Goal: Task Accomplishment & Management: Manage account settings

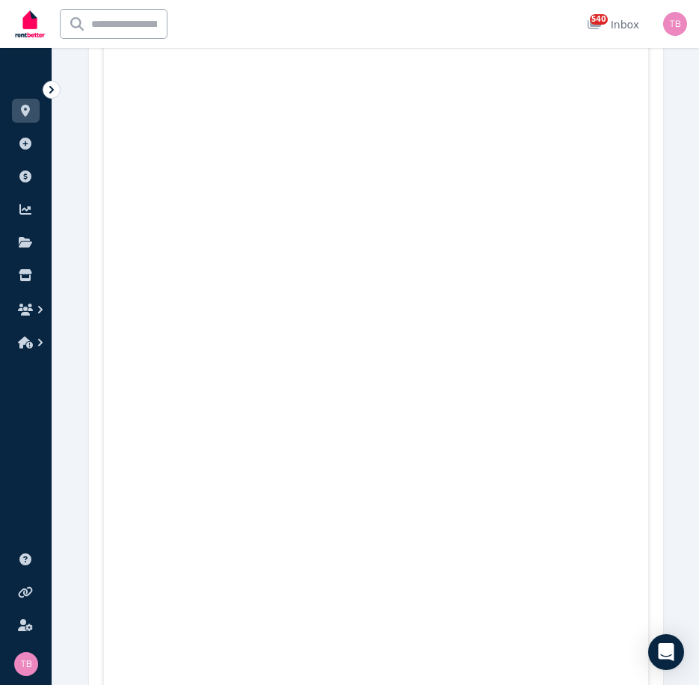
scroll to position [1271, 0]
click at [30, 301] on button "button" at bounding box center [26, 309] width 28 height 27
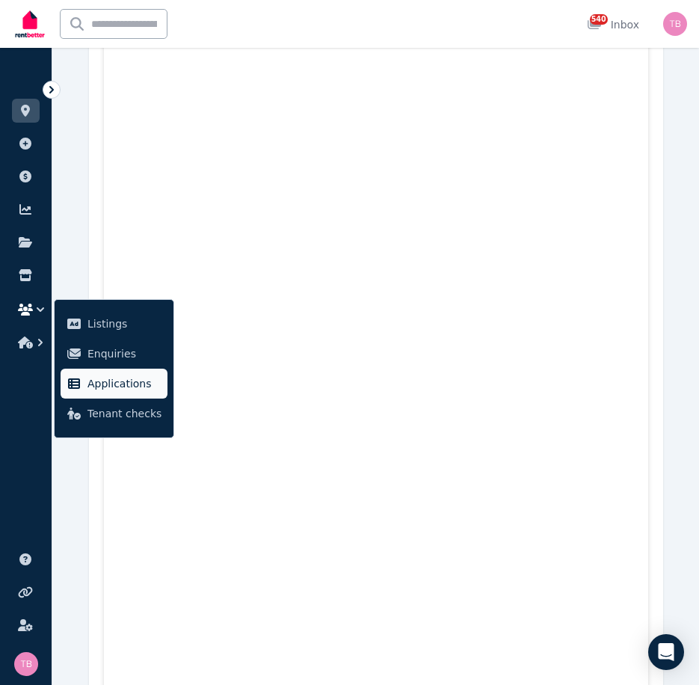
click at [96, 384] on span "Applications" at bounding box center [124, 384] width 74 height 18
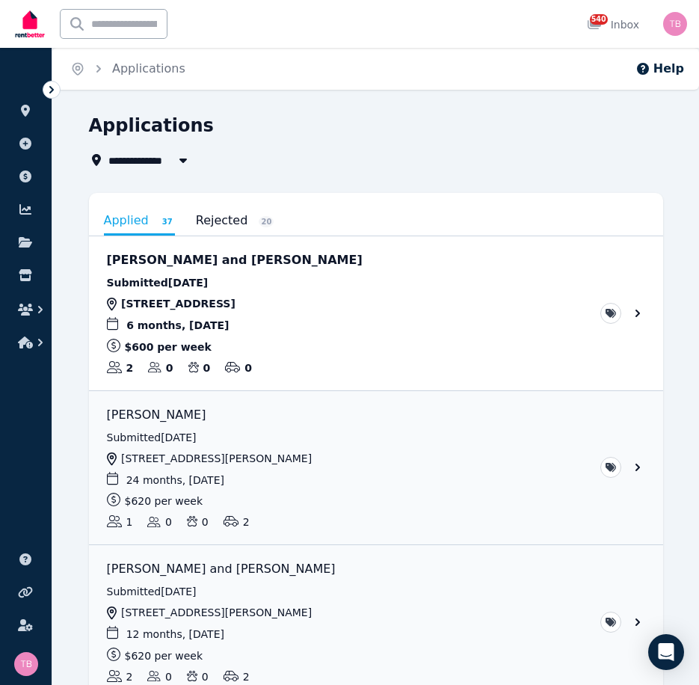
click at [161, 160] on span "All Properties" at bounding box center [156, 160] width 96 height 18
type input "**********"
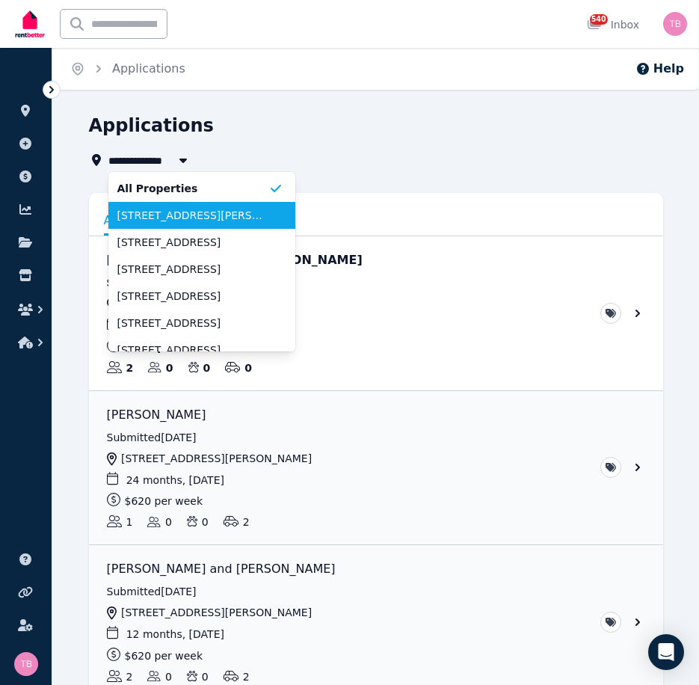
click at [209, 215] on span "[STREET_ADDRESS][PERSON_NAME]" at bounding box center [192, 215] width 151 height 15
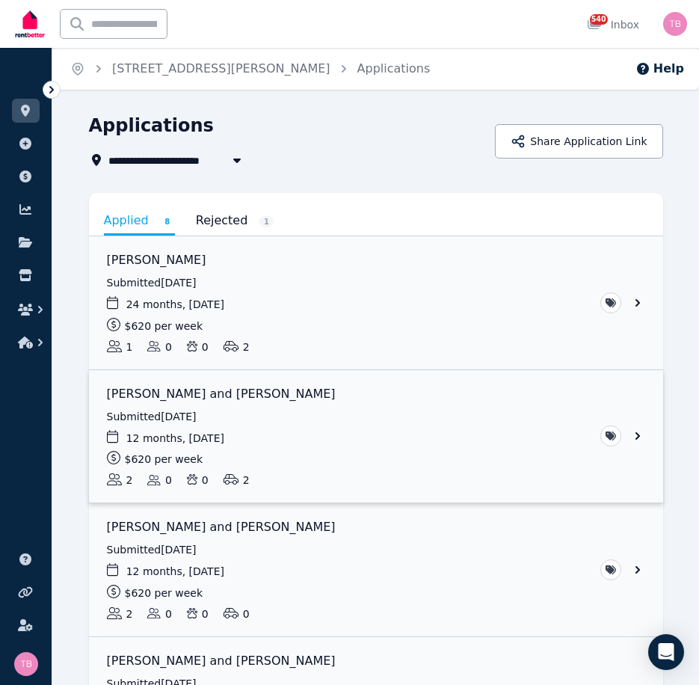
click at [639, 434] on link "View application: Yunho Cho and Hayeong Nam" at bounding box center [376, 436] width 574 height 133
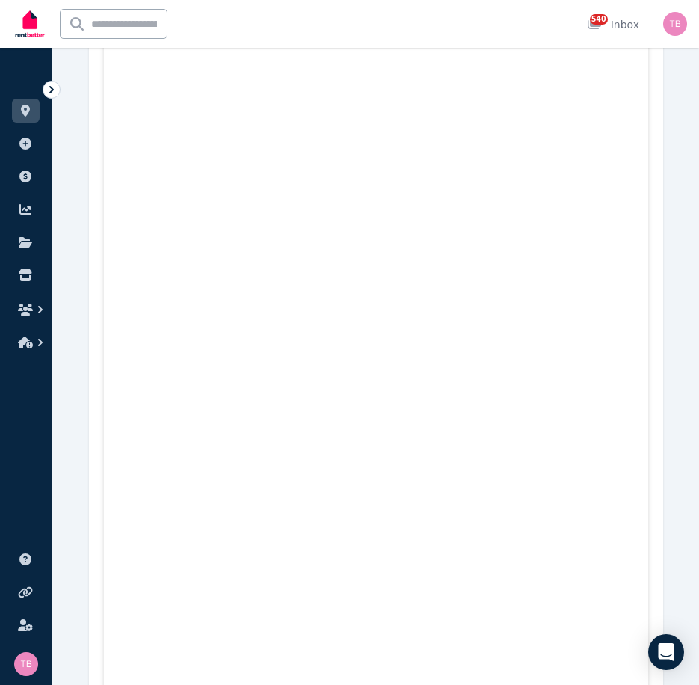
scroll to position [2542, 0]
click at [23, 109] on icon at bounding box center [25, 111] width 9 height 12
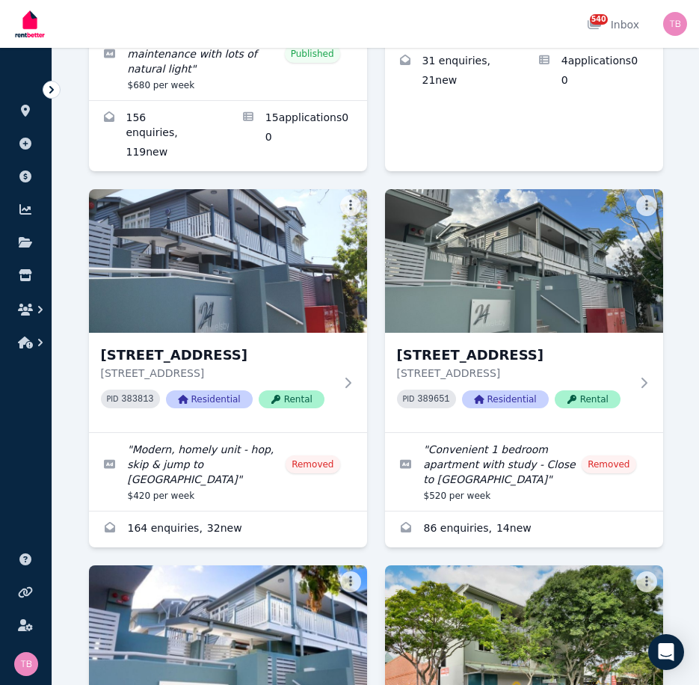
scroll to position [2841, 0]
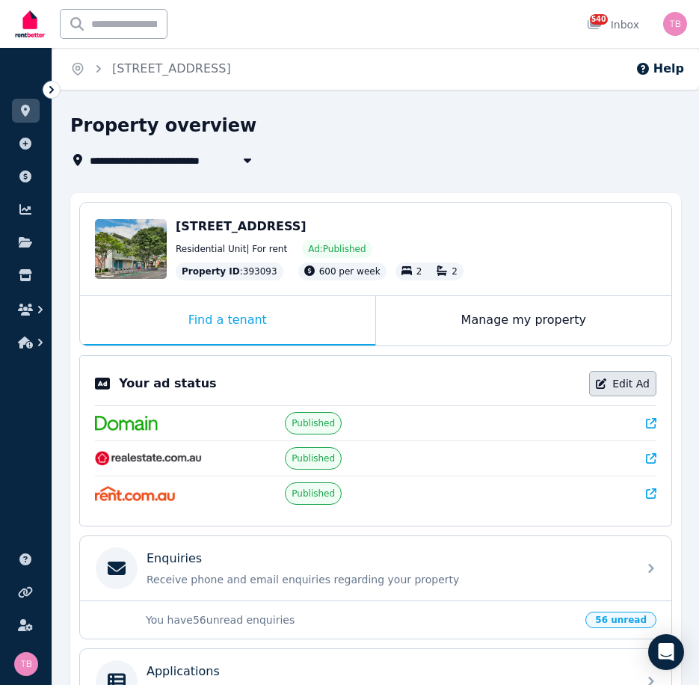
click at [618, 385] on link "Edit Ad" at bounding box center [622, 383] width 67 height 25
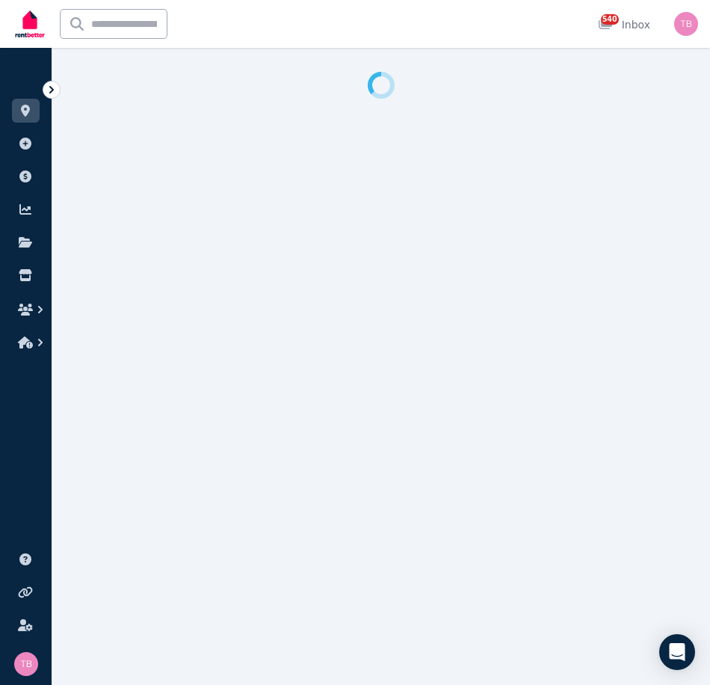
select select "***"
select select "**********"
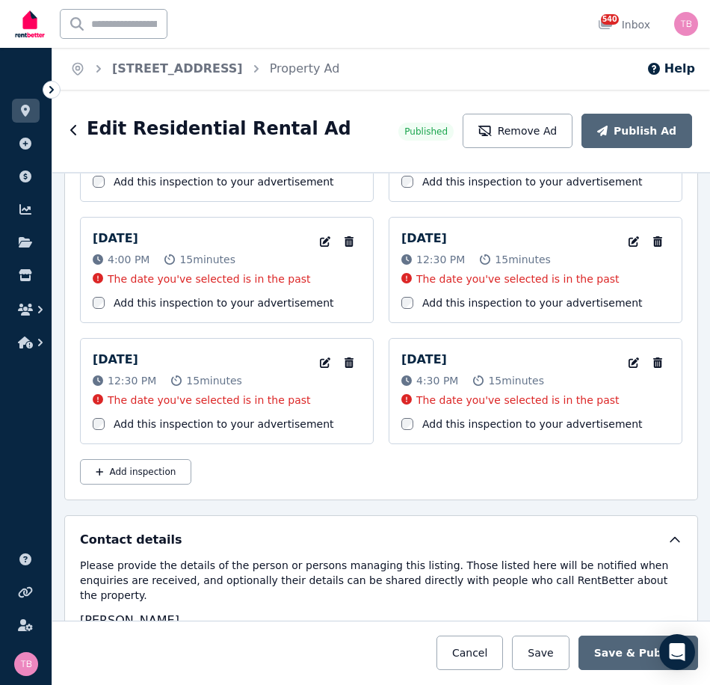
scroll to position [3141, 0]
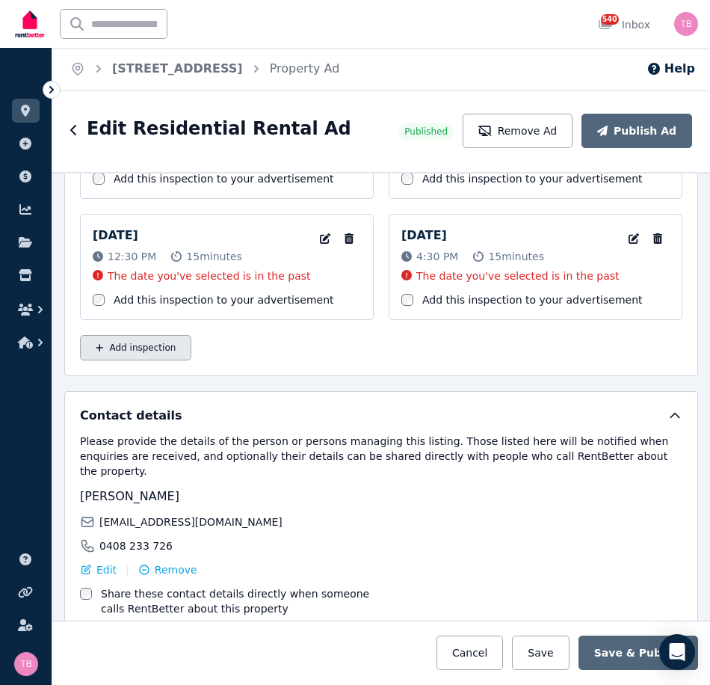
click at [147, 346] on button "Add inspection" at bounding box center [135, 347] width 111 height 25
select select "**"
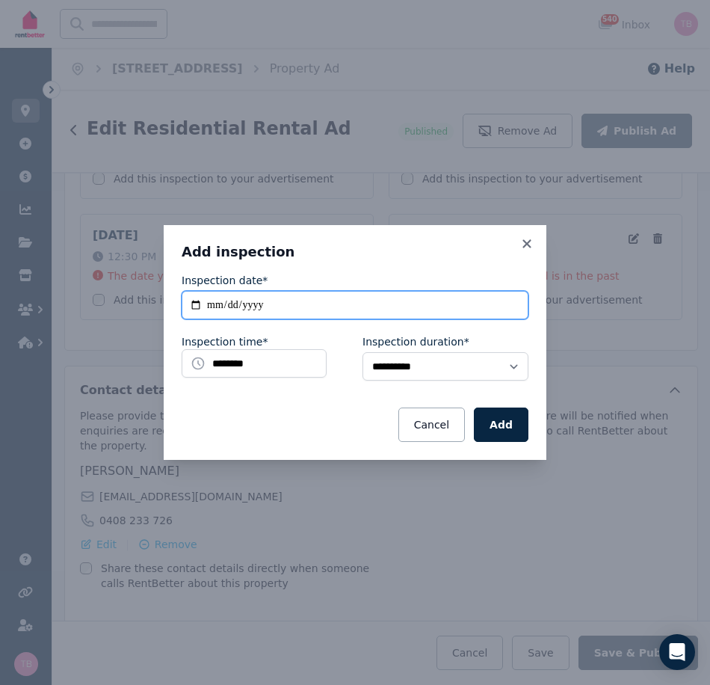
click at [197, 306] on input "**********" at bounding box center [355, 305] width 347 height 28
type input "**********"
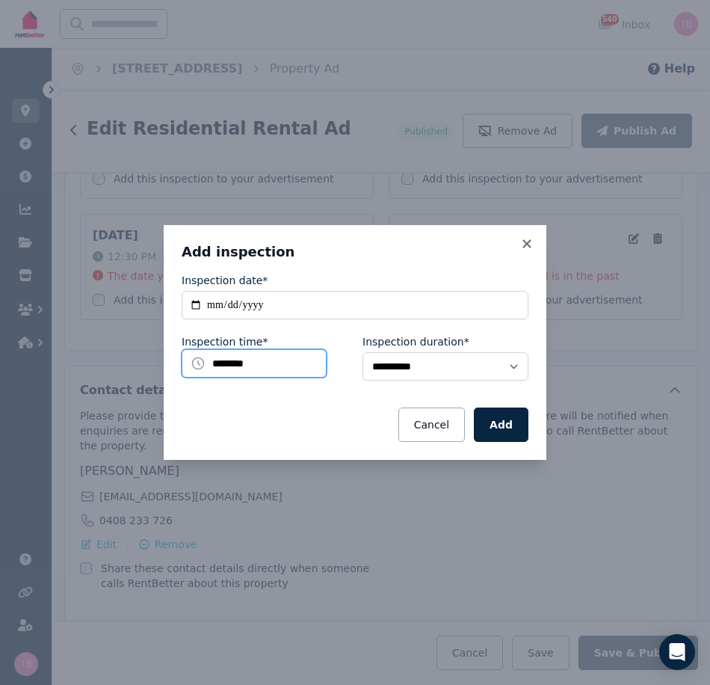
click at [268, 366] on input "********" at bounding box center [254, 363] width 145 height 28
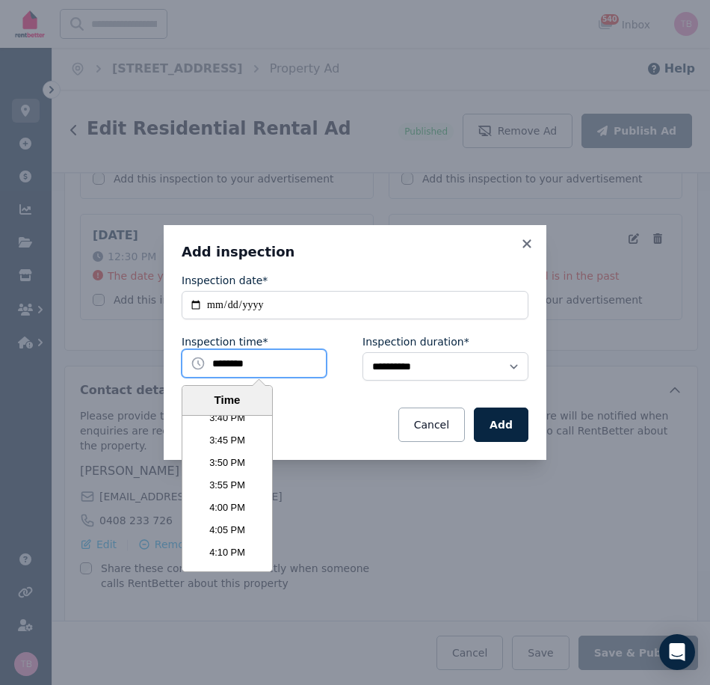
scroll to position [4255, 0]
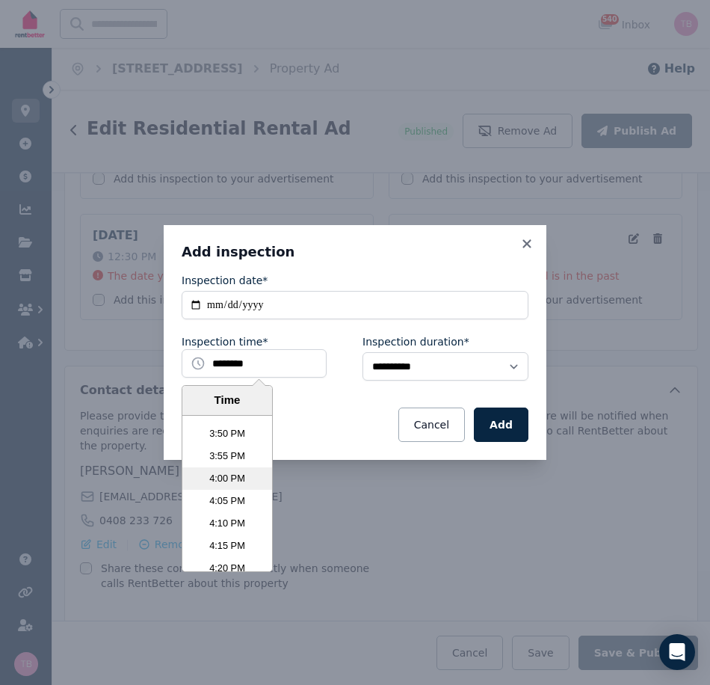
click at [227, 476] on li "4:00 PM" at bounding box center [227, 478] width 90 height 22
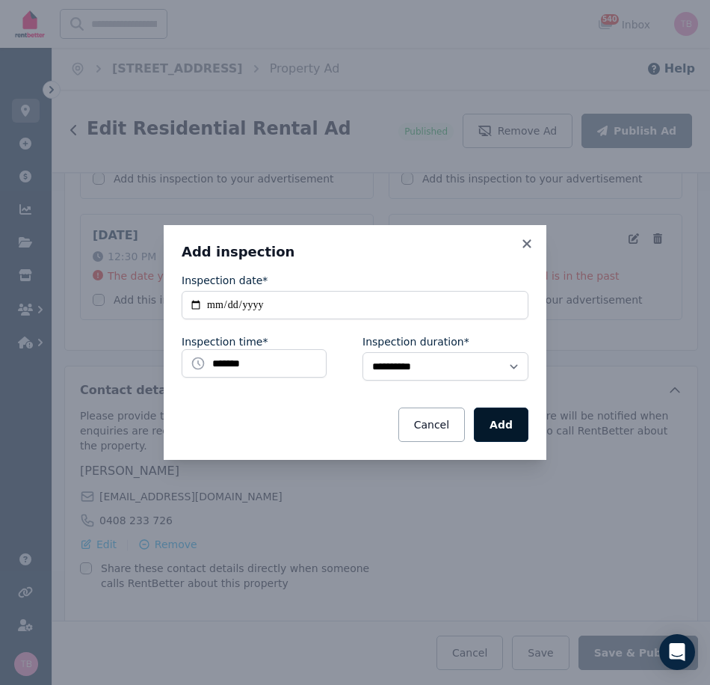
click at [510, 427] on button "Add" at bounding box center [501, 425] width 55 height 34
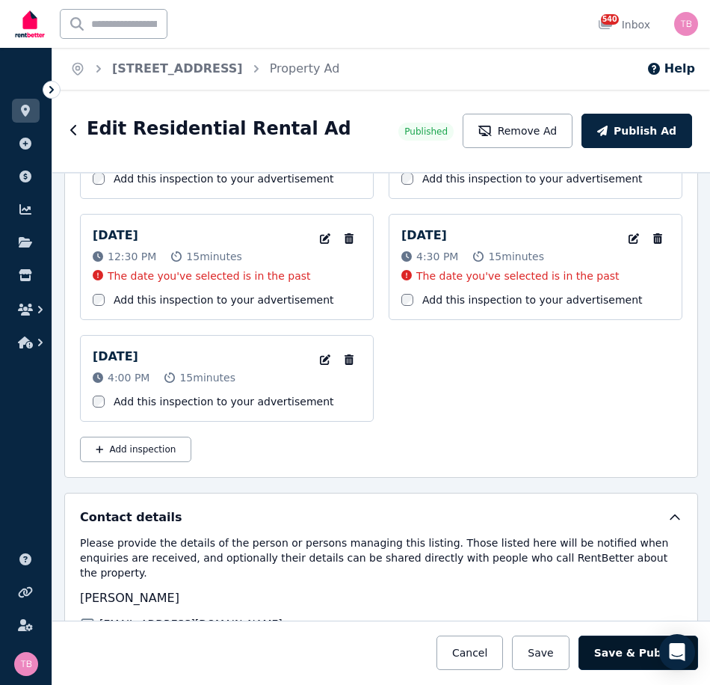
click at [636, 648] on button "Save & Publish" at bounding box center [639, 653] width 120 height 34
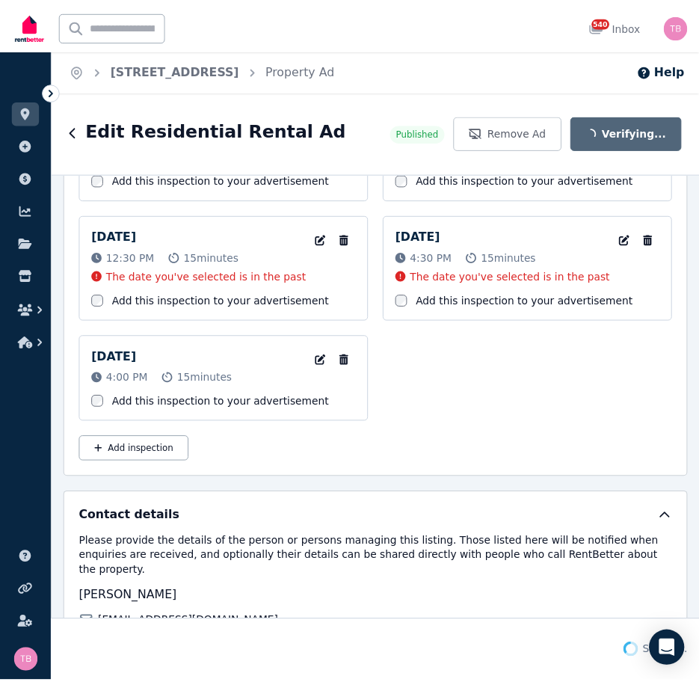
scroll to position [3257, 0]
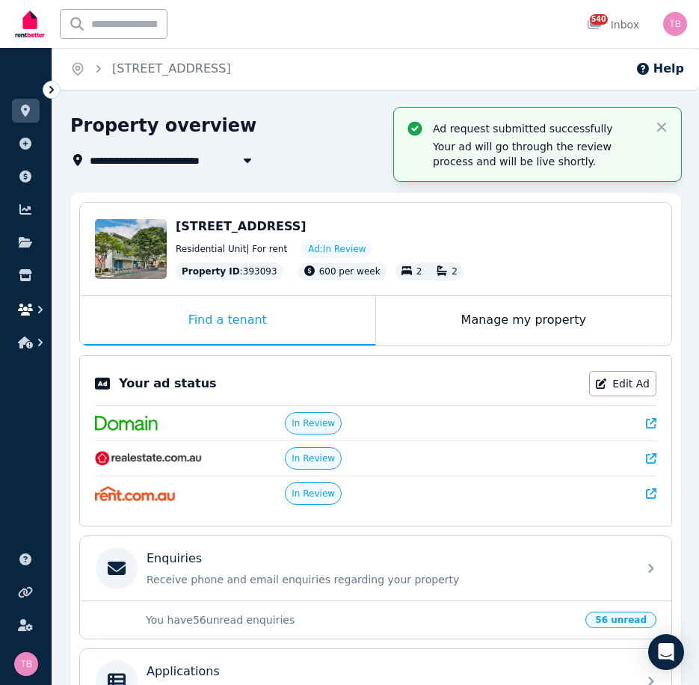
click at [26, 309] on icon "button" at bounding box center [25, 310] width 15 height 12
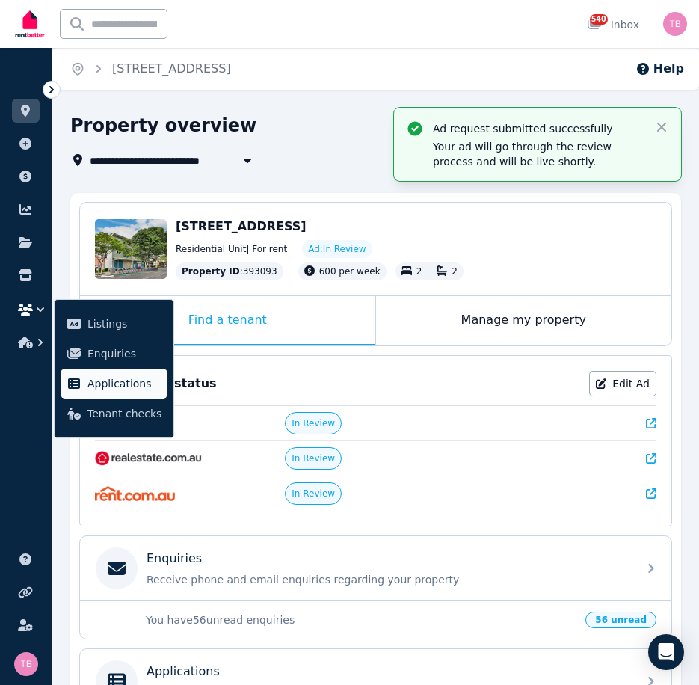
click at [99, 384] on span "Applications" at bounding box center [124, 384] width 74 height 18
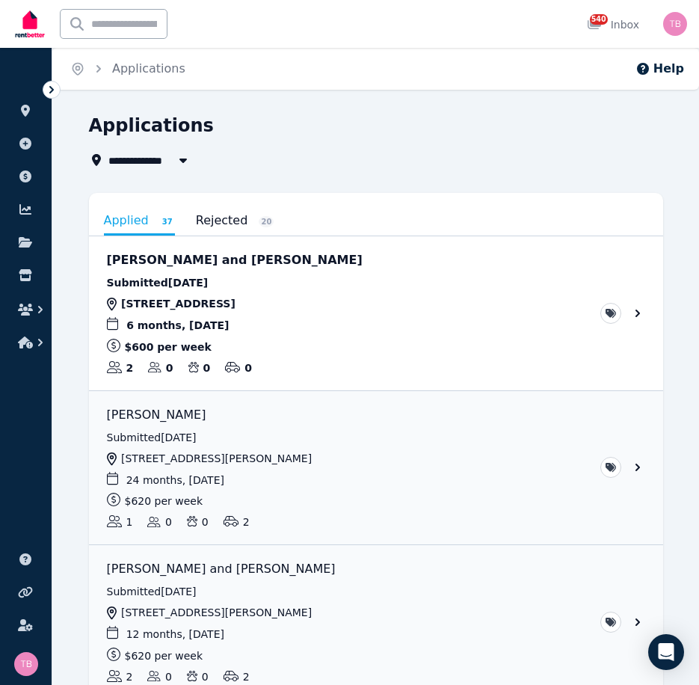
click at [144, 154] on span "All Properties" at bounding box center [156, 160] width 96 height 18
type input "**********"
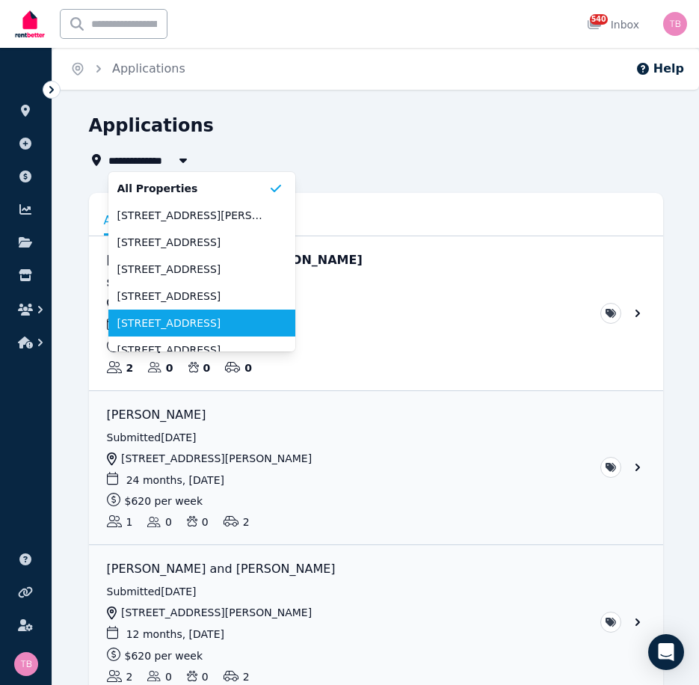
scroll to position [75, 0]
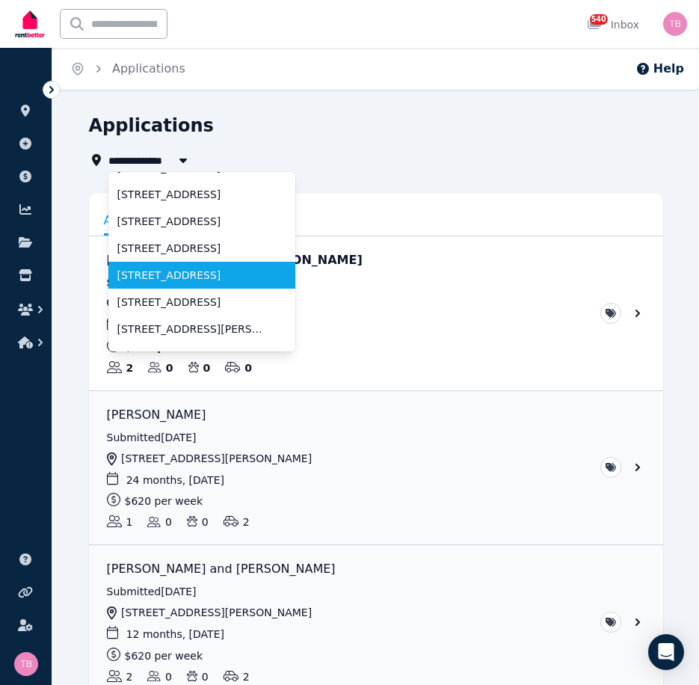
click at [150, 275] on span "[STREET_ADDRESS]" at bounding box center [192, 275] width 151 height 15
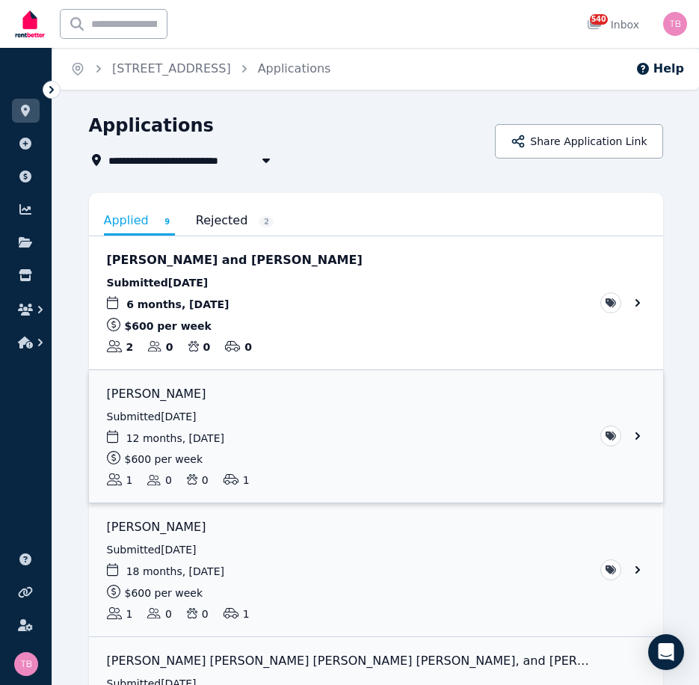
click at [140, 417] on link "View application: Megha Verma" at bounding box center [376, 436] width 574 height 133
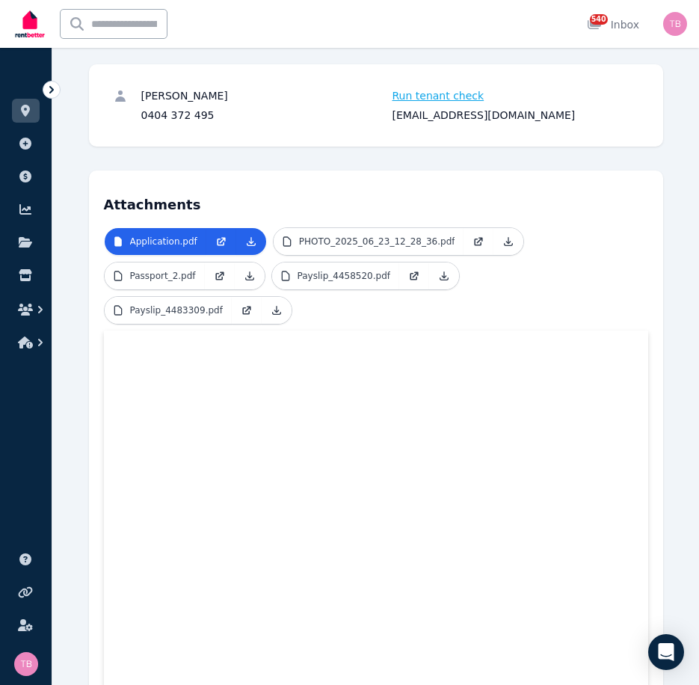
scroll to position [254, 0]
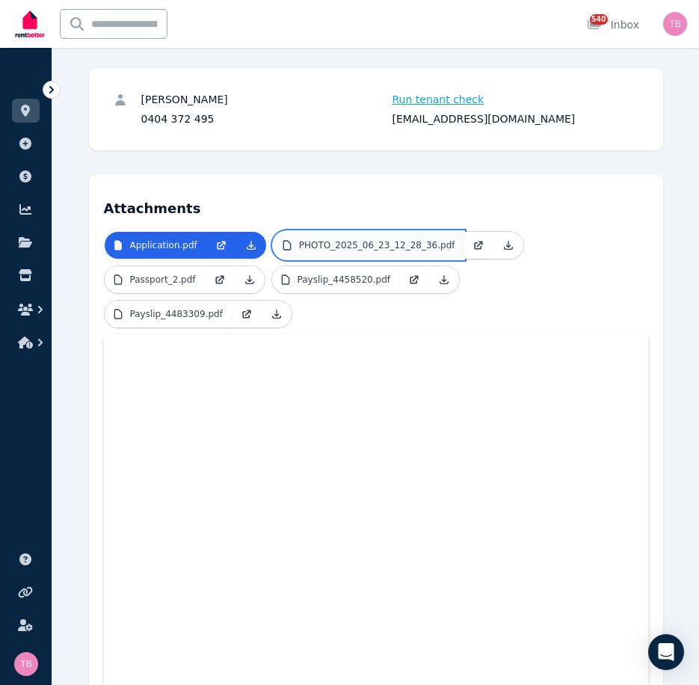
click at [333, 248] on p "PHOTO_2025_06_23_12_28_36.pdf" at bounding box center [377, 245] width 156 height 12
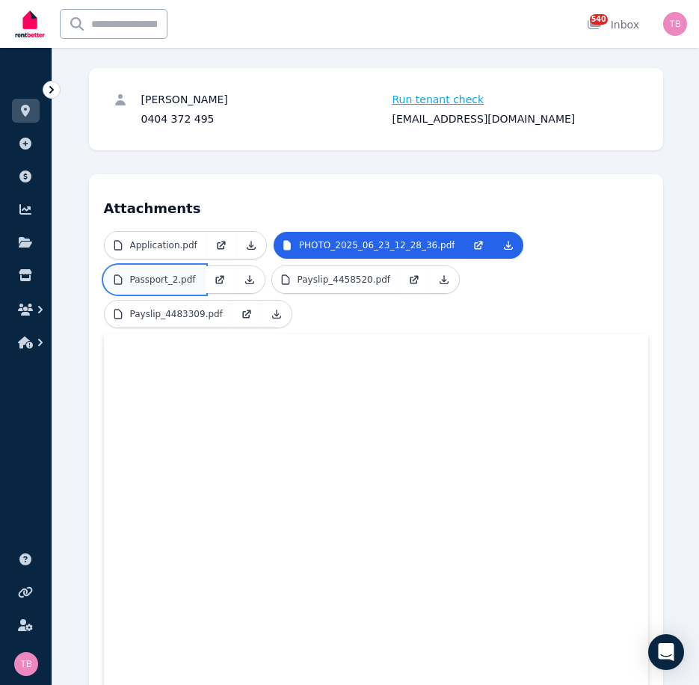
click at [153, 277] on p "Passport_2.pdf" at bounding box center [163, 280] width 66 height 12
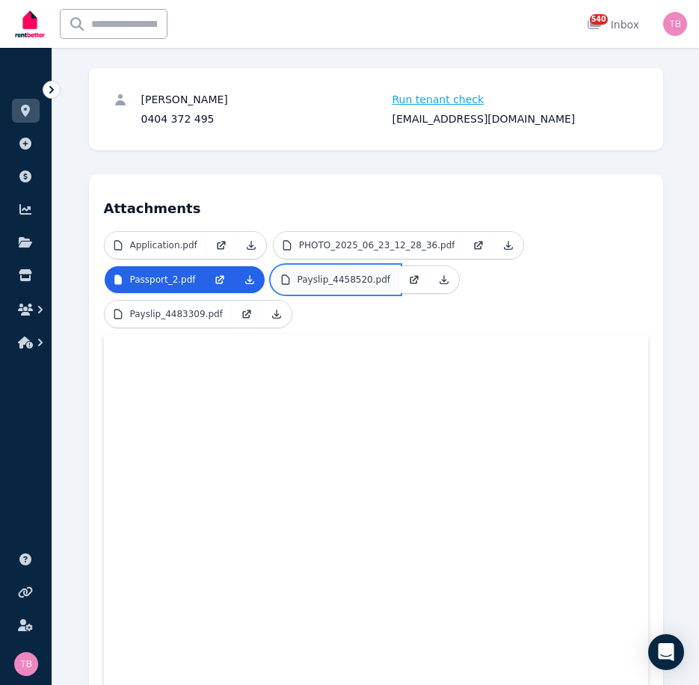
click at [333, 284] on p "Payslip_4458520.pdf" at bounding box center [344, 280] width 93 height 12
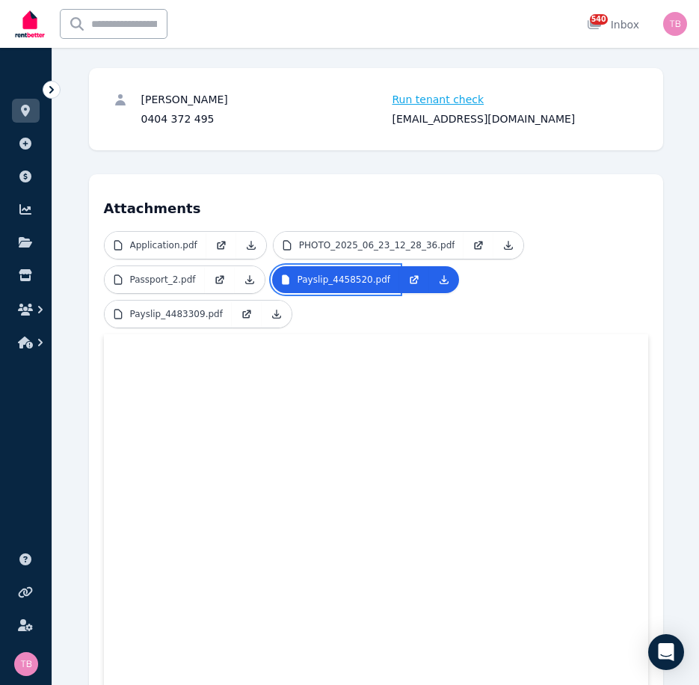
scroll to position [329, 0]
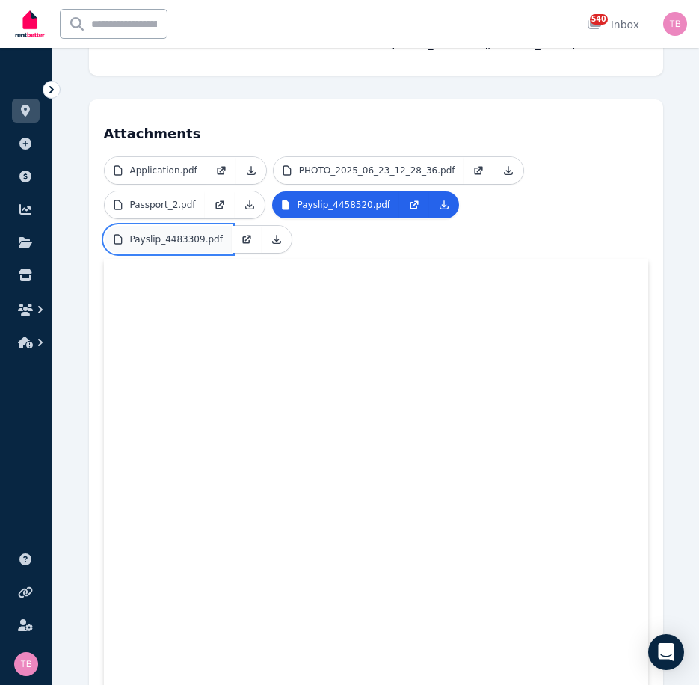
click at [223, 233] on p "Payslip_4483309.pdf" at bounding box center [176, 239] width 93 height 12
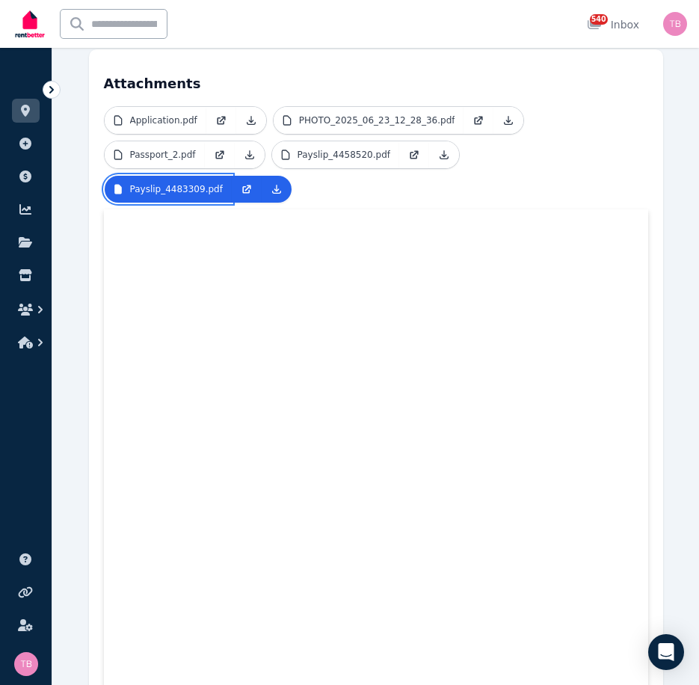
scroll to position [404, 0]
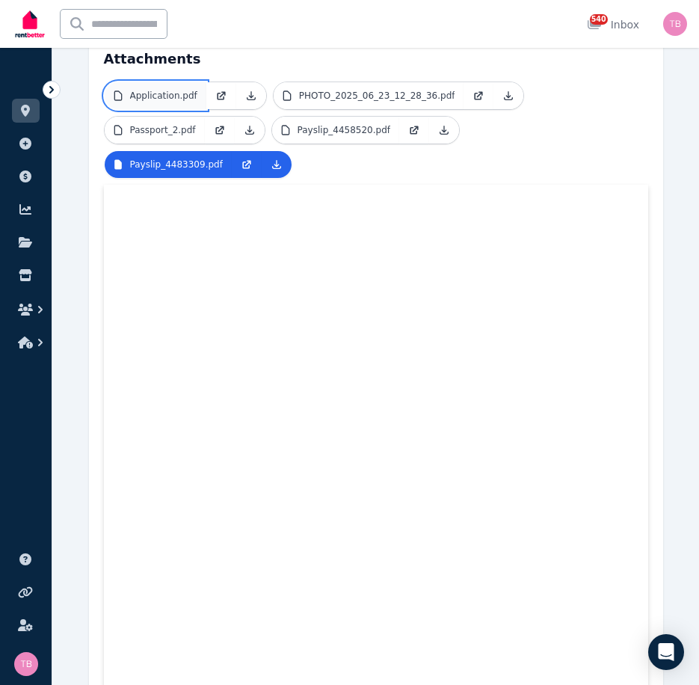
click at [149, 85] on link "Application.pdf" at bounding box center [156, 95] width 102 height 27
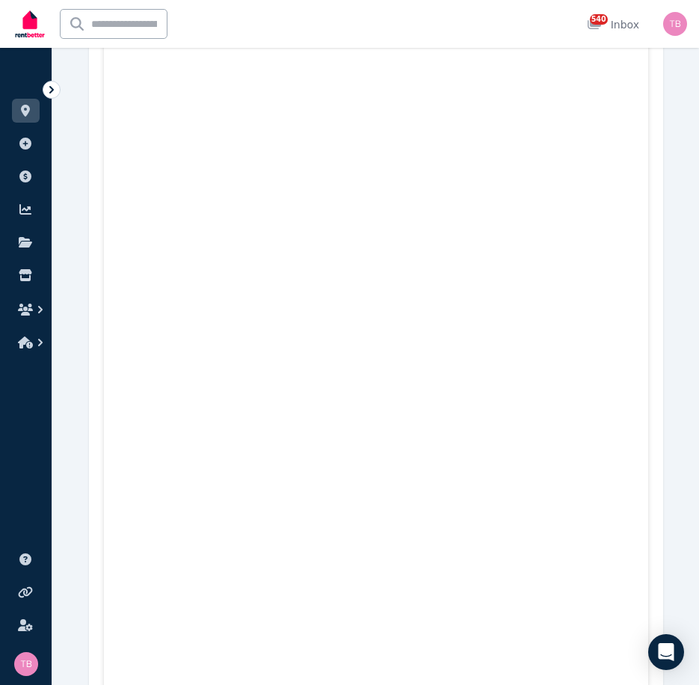
scroll to position [1002, 0]
click at [26, 308] on icon "button" at bounding box center [25, 310] width 15 height 12
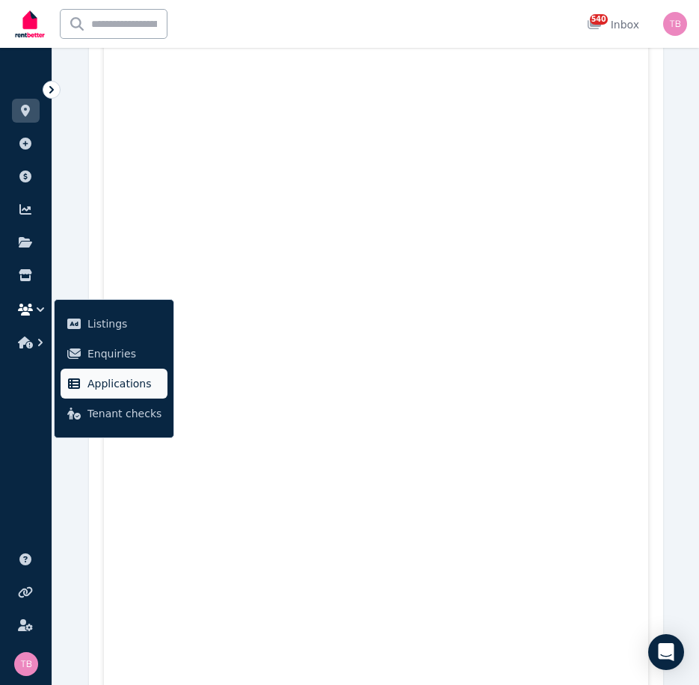
click at [106, 387] on span "Applications" at bounding box center [124, 384] width 74 height 18
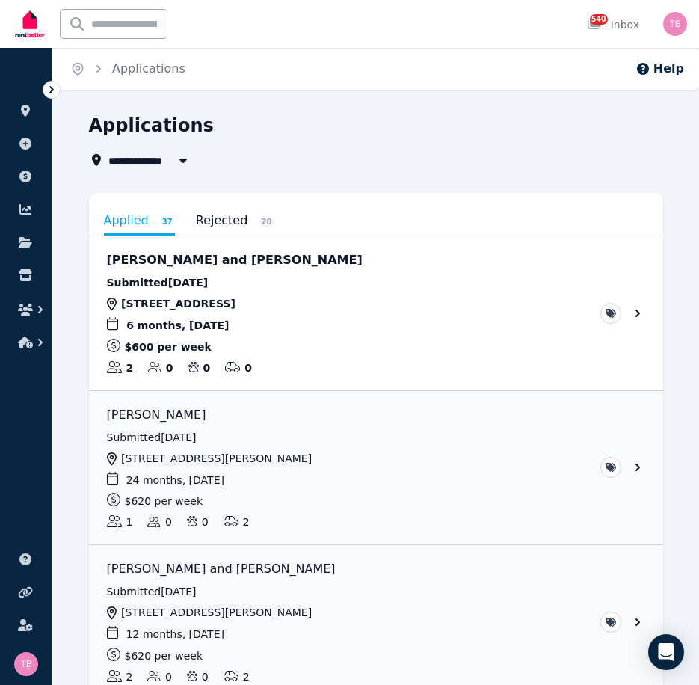
click at [154, 165] on span "All Properties" at bounding box center [156, 160] width 96 height 18
type input "**********"
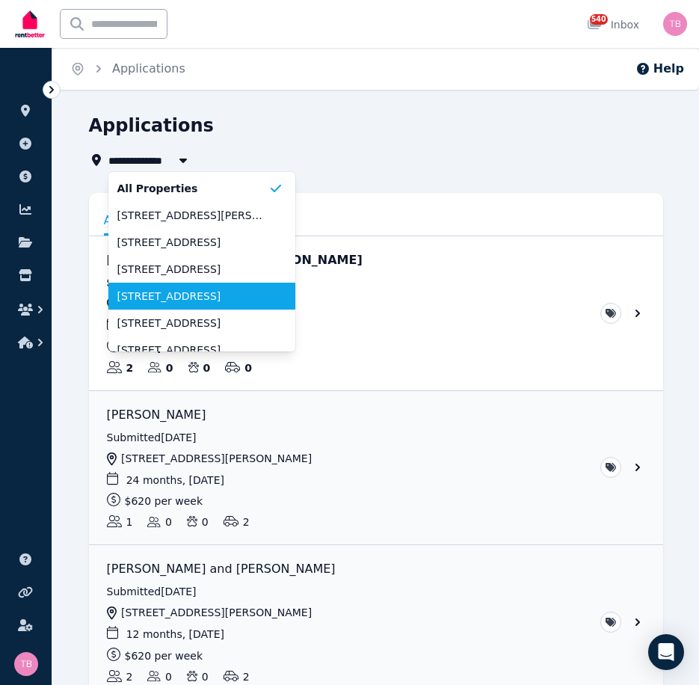
scroll to position [75, 0]
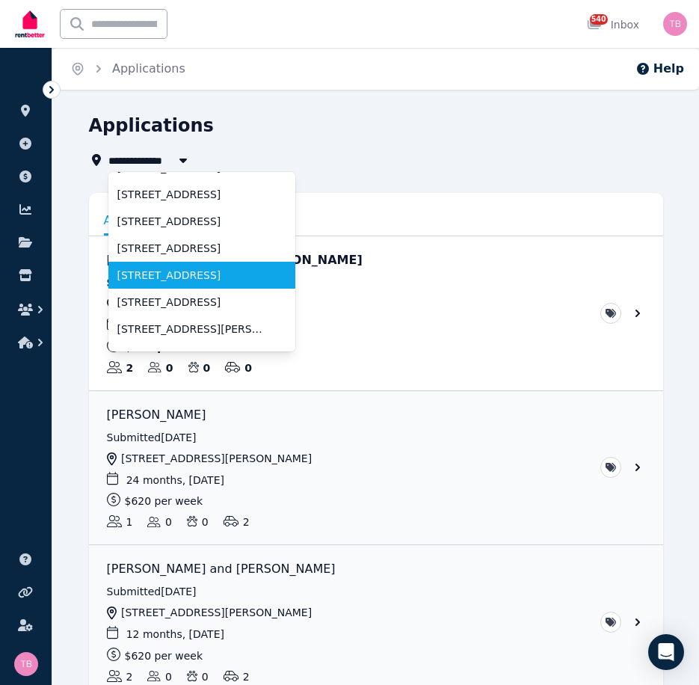
click at [159, 272] on span "[STREET_ADDRESS]" at bounding box center [192, 275] width 151 height 15
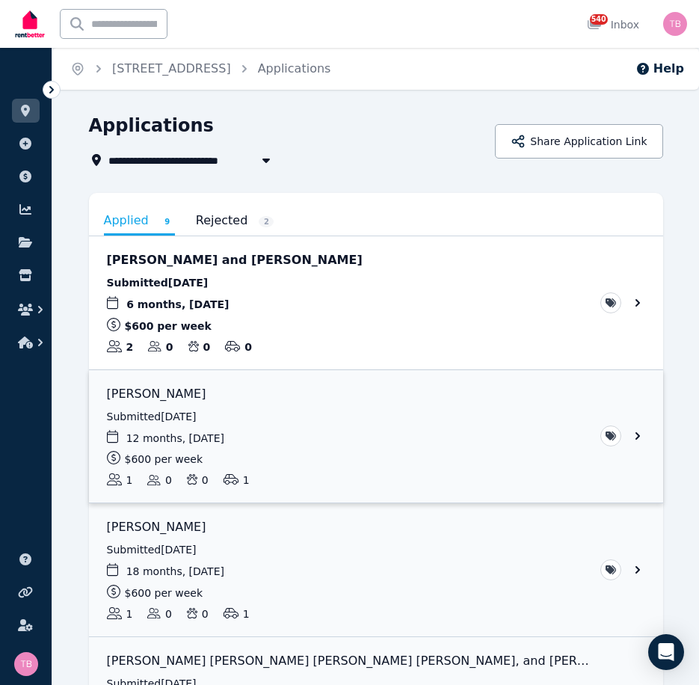
scroll to position [75, 0]
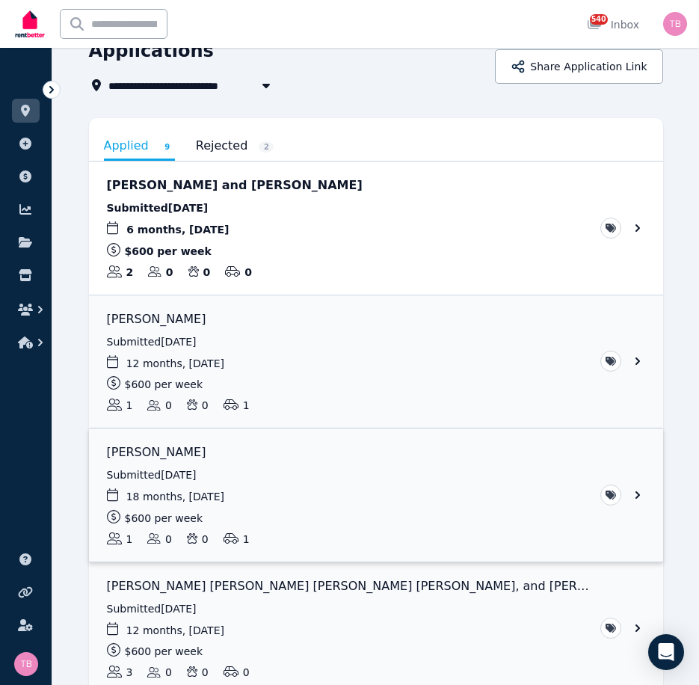
click at [636, 495] on link "View application: Joanna Roberts" at bounding box center [376, 494] width 574 height 133
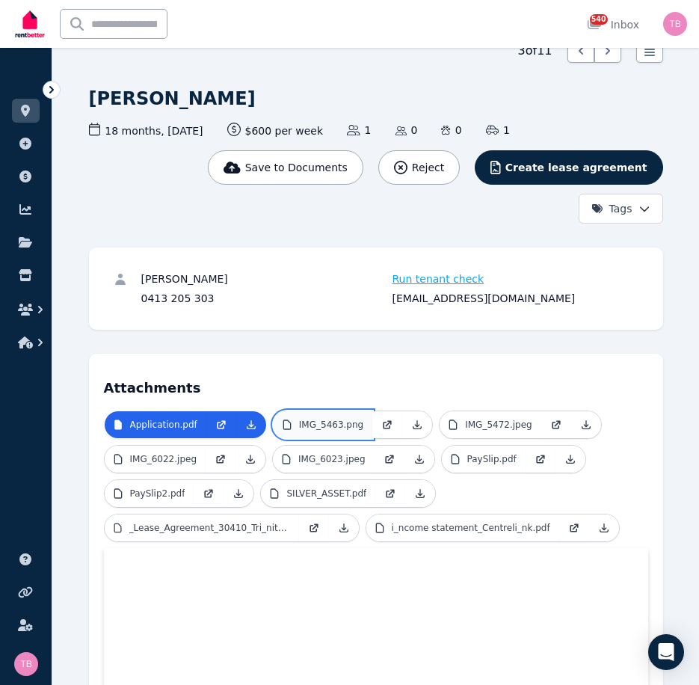
click at [336, 417] on link "IMG_5463.png" at bounding box center [323, 424] width 99 height 27
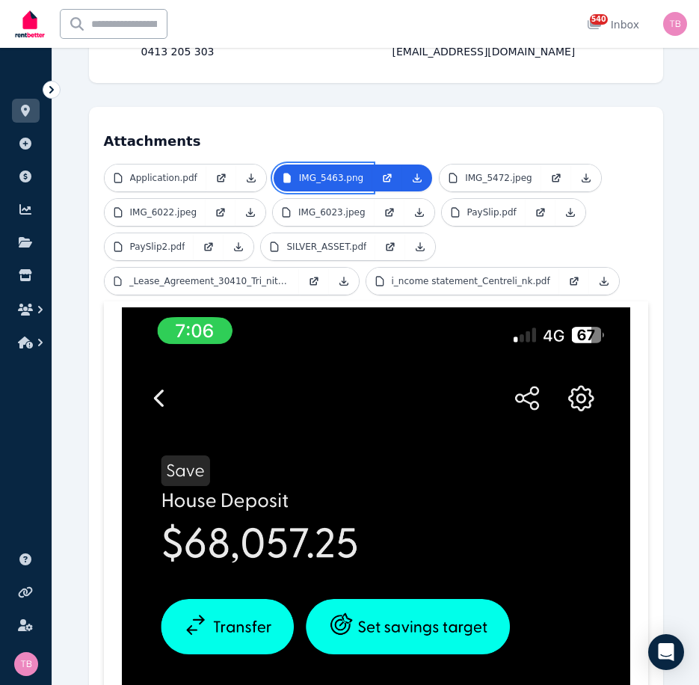
scroll to position [299, 0]
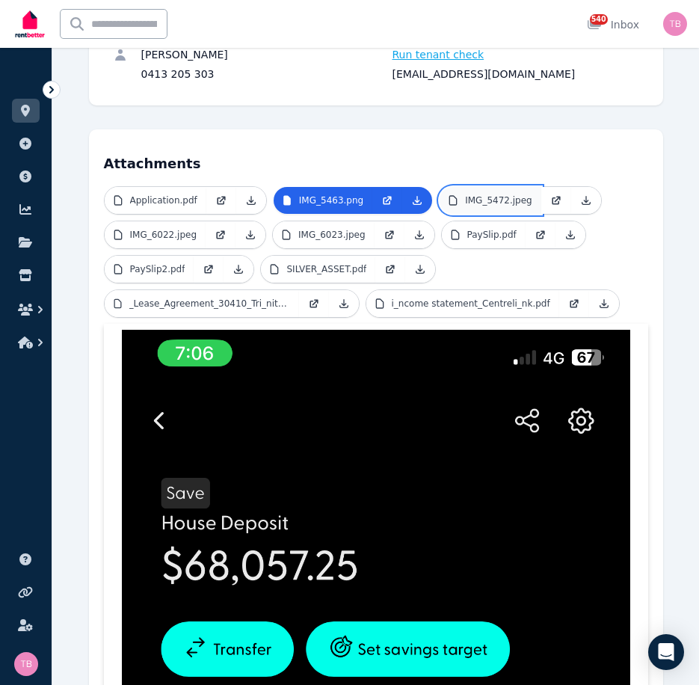
click at [494, 201] on p "IMG_5472.jpeg" at bounding box center [498, 200] width 67 height 12
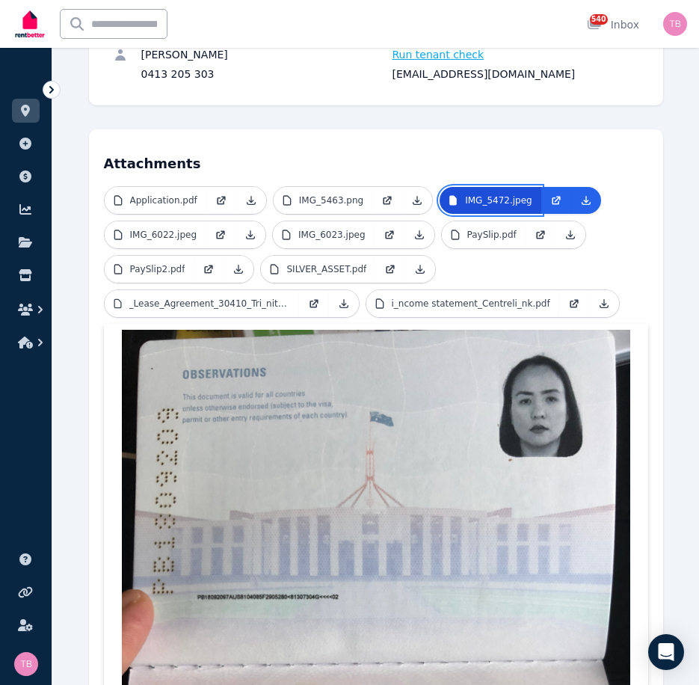
click at [494, 201] on p "IMG_5472.jpeg" at bounding box center [498, 200] width 67 height 12
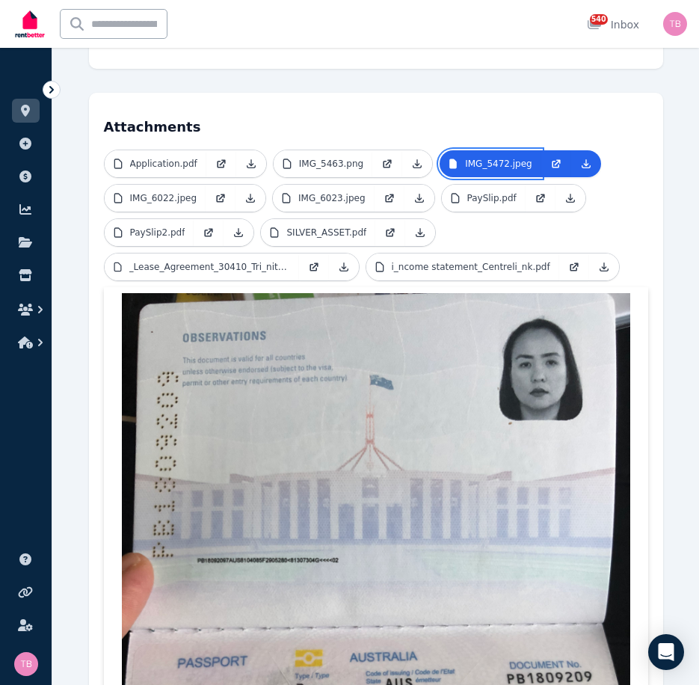
scroll to position [271, 0]
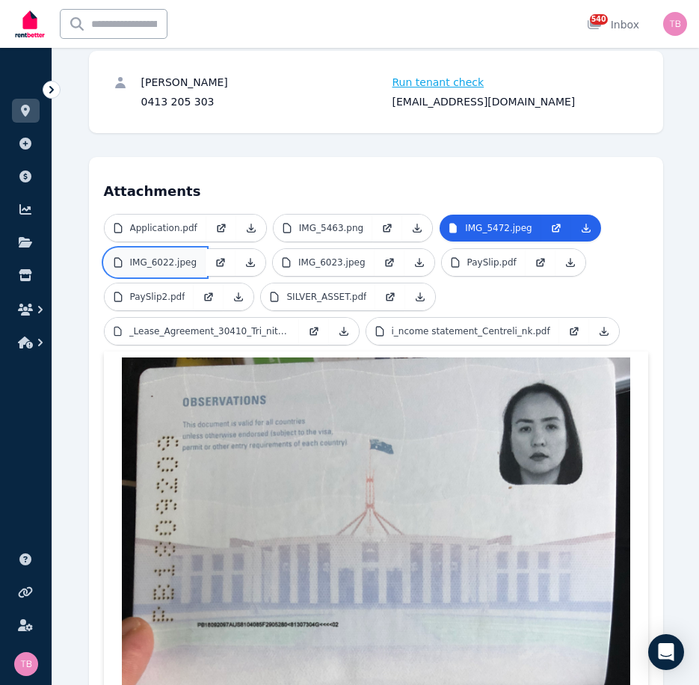
click at [130, 262] on p "IMG_6022.jpeg" at bounding box center [163, 262] width 67 height 12
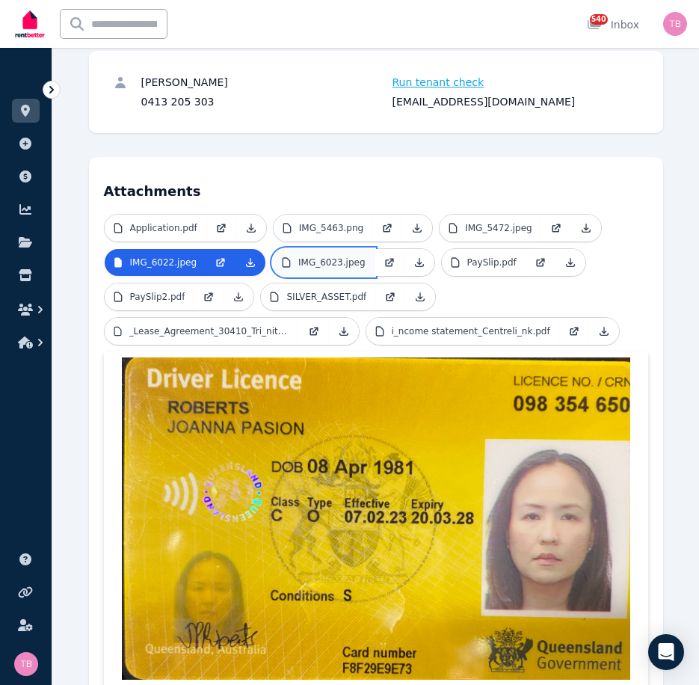
click at [324, 264] on p "IMG_6023.jpeg" at bounding box center [331, 262] width 67 height 12
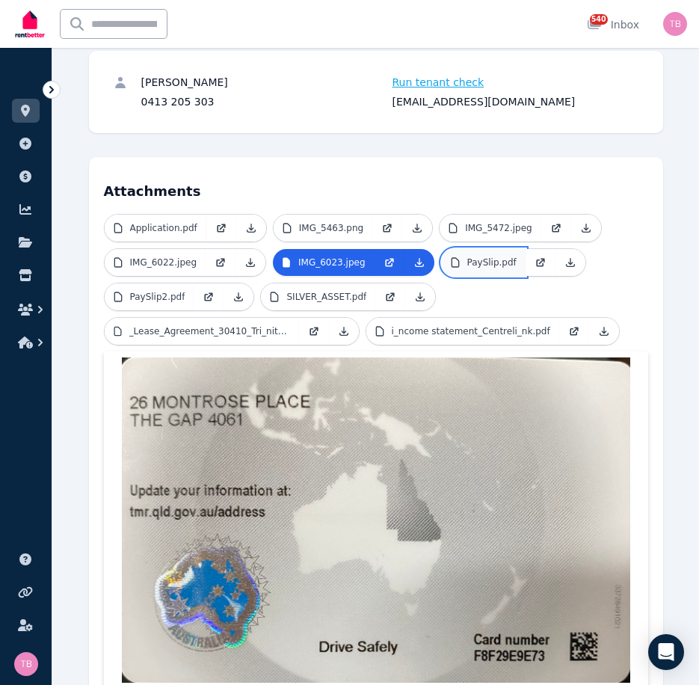
click at [450, 259] on link "PaySlip.pdf" at bounding box center [484, 262] width 84 height 27
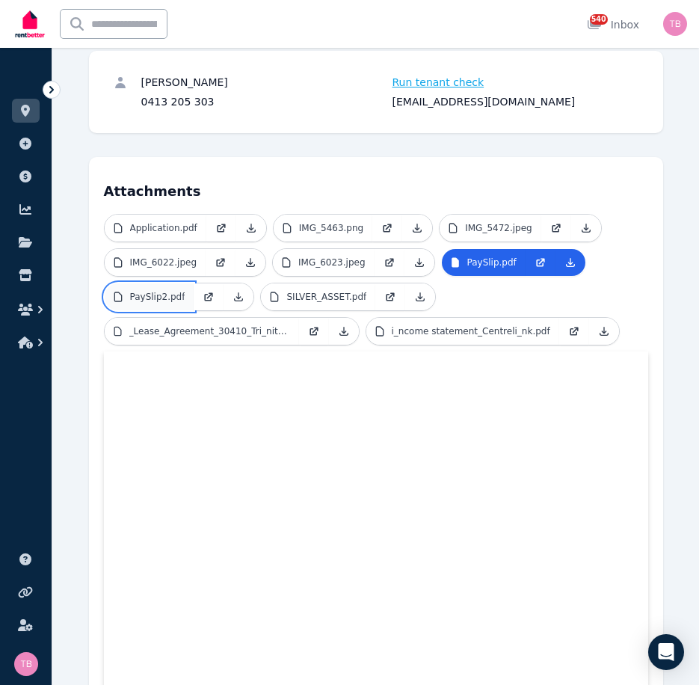
click at [142, 297] on p "PaySlip2.pdf" at bounding box center [157, 297] width 55 height 12
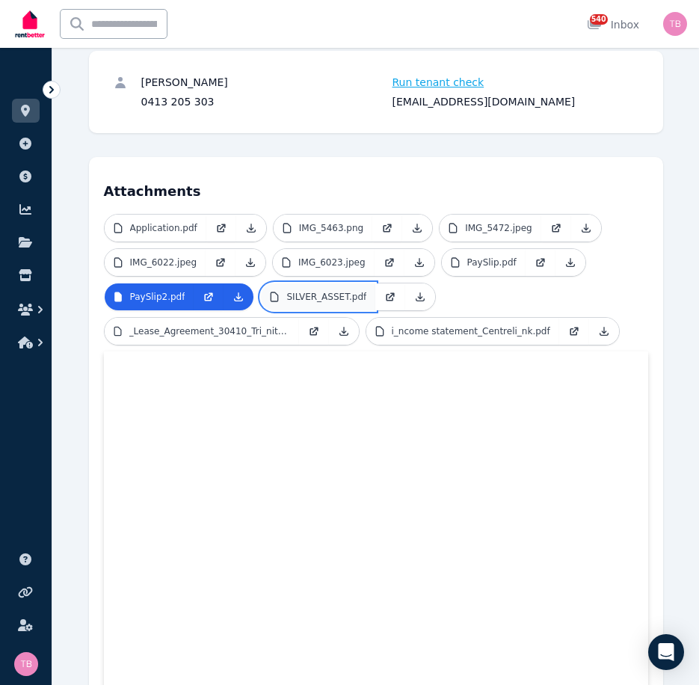
click at [294, 295] on p "SILVER_ASSET.pdf" at bounding box center [326, 297] width 80 height 12
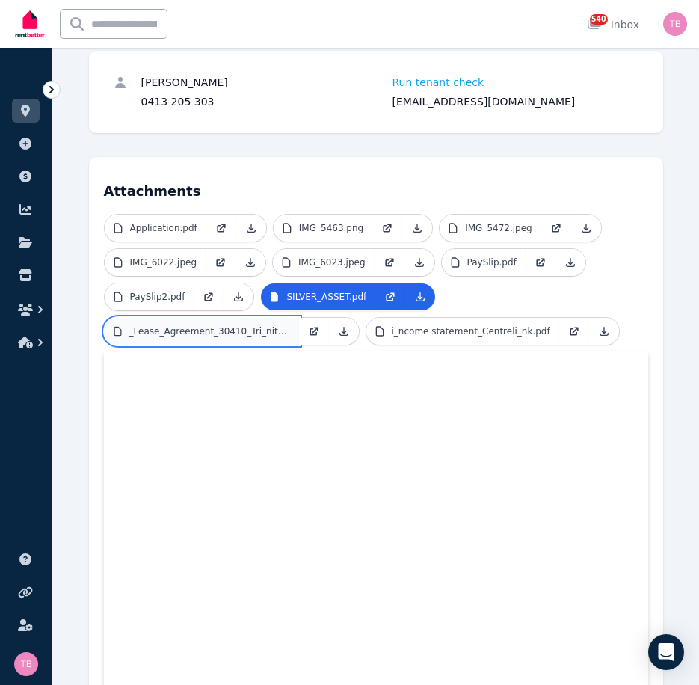
click at [186, 333] on p "_Lease_Agreement_30410_Tri_nity.pdf" at bounding box center [209, 331] width 161 height 12
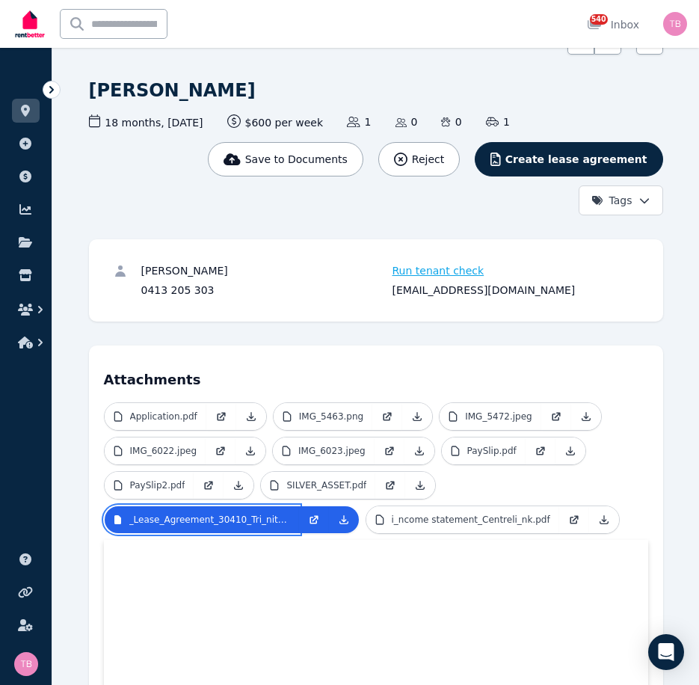
scroll to position [0, 0]
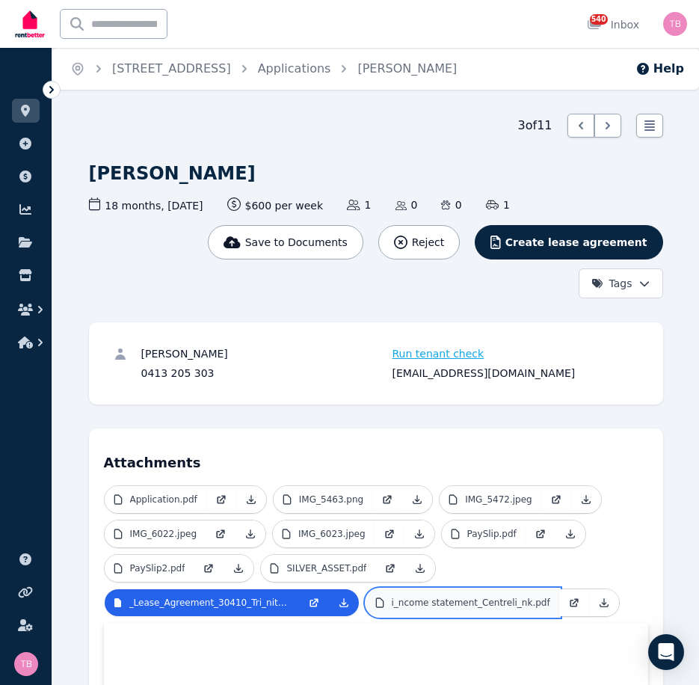
click at [428, 606] on p "i_ncome statement_Centreli_nk.pdf" at bounding box center [471, 603] width 159 height 12
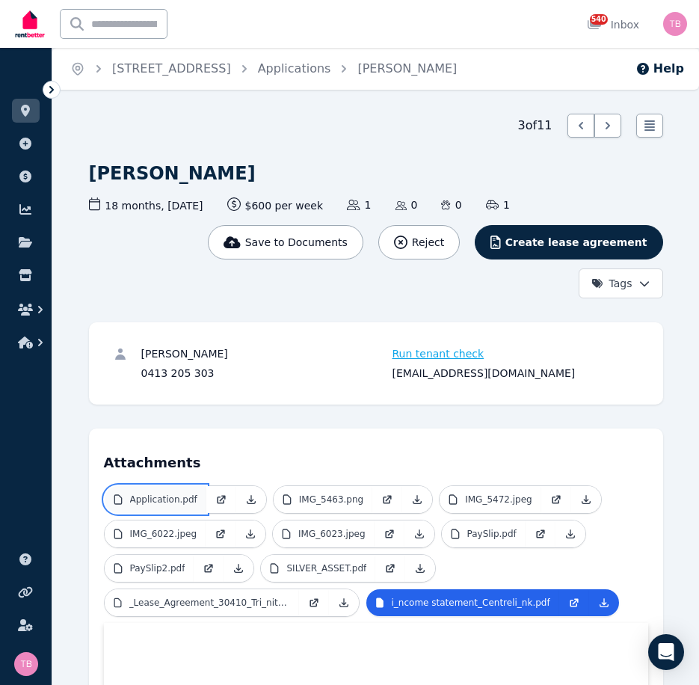
click at [153, 502] on p "Application.pdf" at bounding box center [163, 500] width 67 height 12
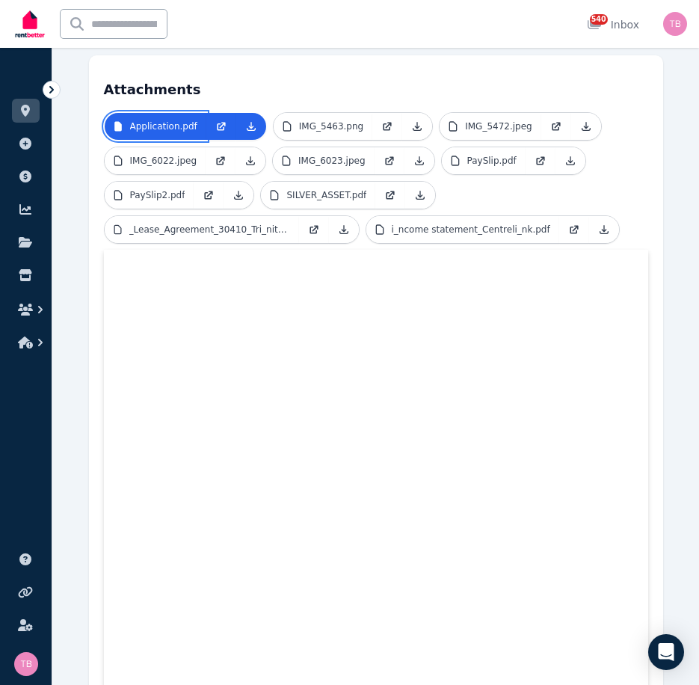
scroll to position [105, 0]
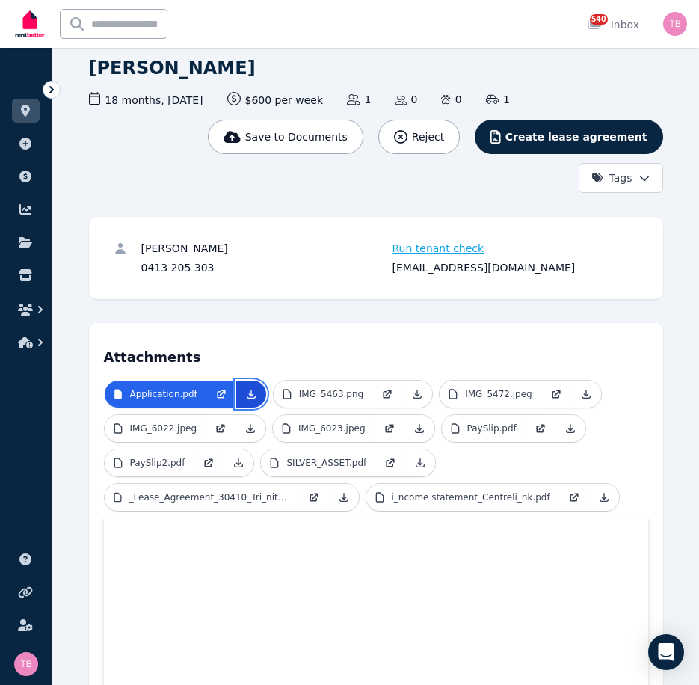
click at [247, 394] on icon at bounding box center [251, 394] width 8 height 8
click at [182, 499] on p "_Lease_Agreement_30410_Tri_nity.pdf" at bounding box center [209, 497] width 161 height 12
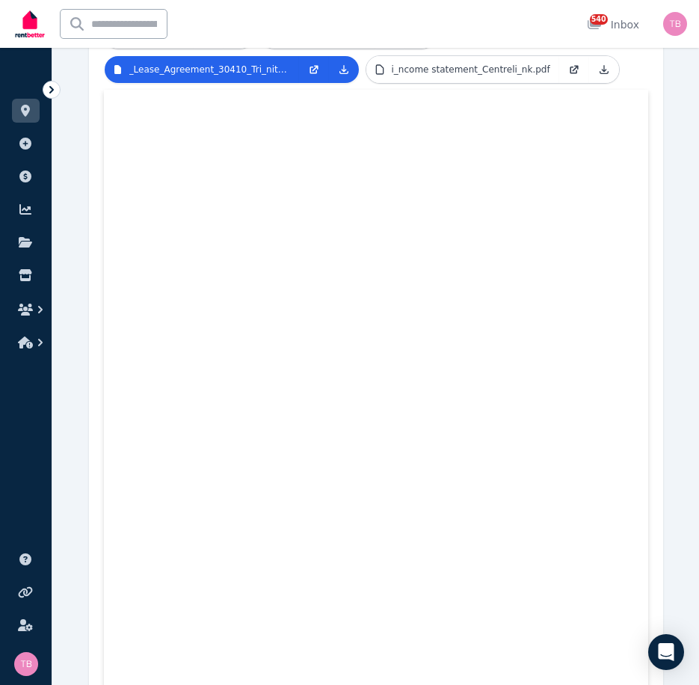
scroll to position [629, 0]
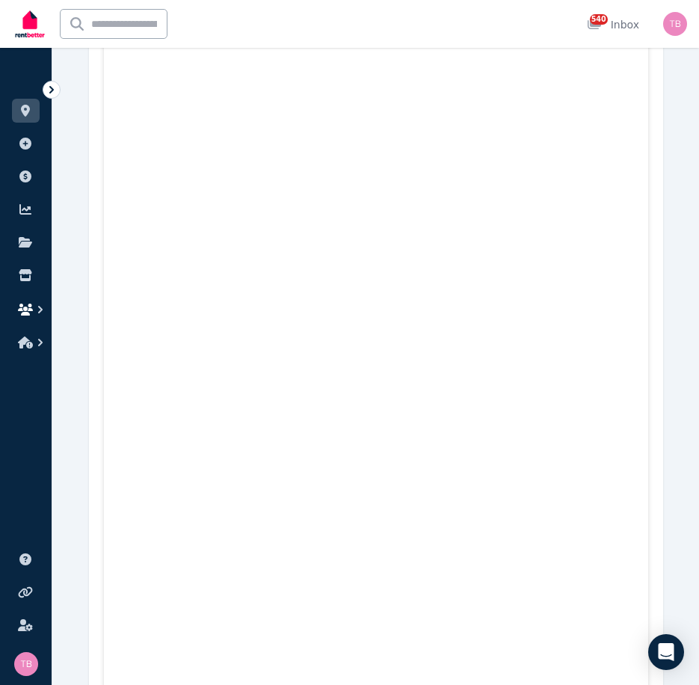
click at [28, 310] on icon "button" at bounding box center [25, 310] width 15 height 12
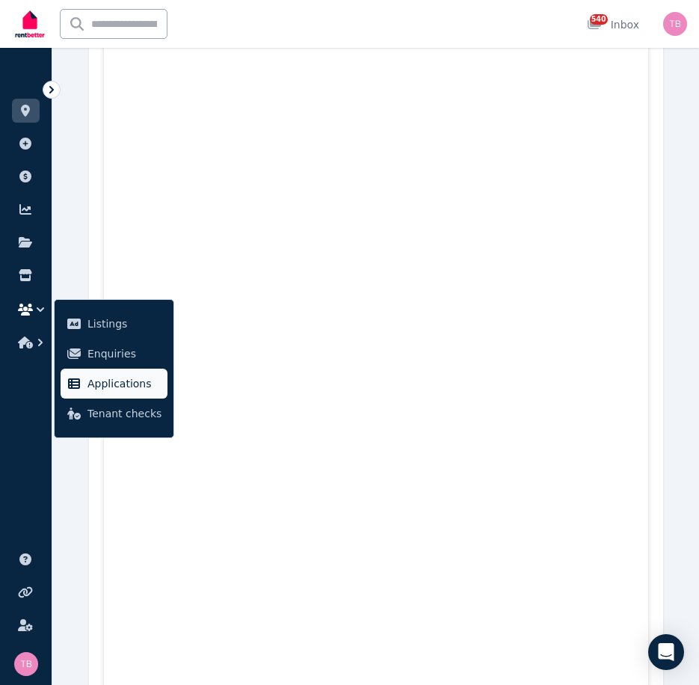
click at [129, 385] on span "Applications" at bounding box center [124, 384] width 74 height 18
